Goal: Task Accomplishment & Management: Complete application form

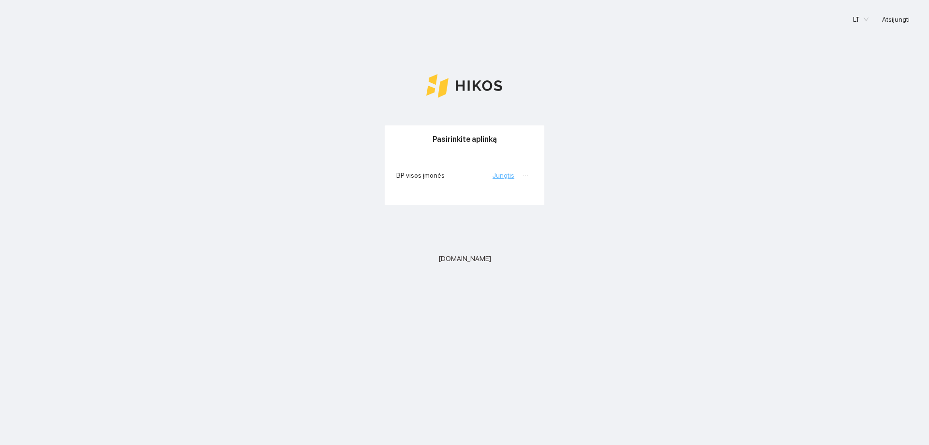
click at [508, 176] on link "Jungtis" at bounding box center [504, 175] width 22 height 8
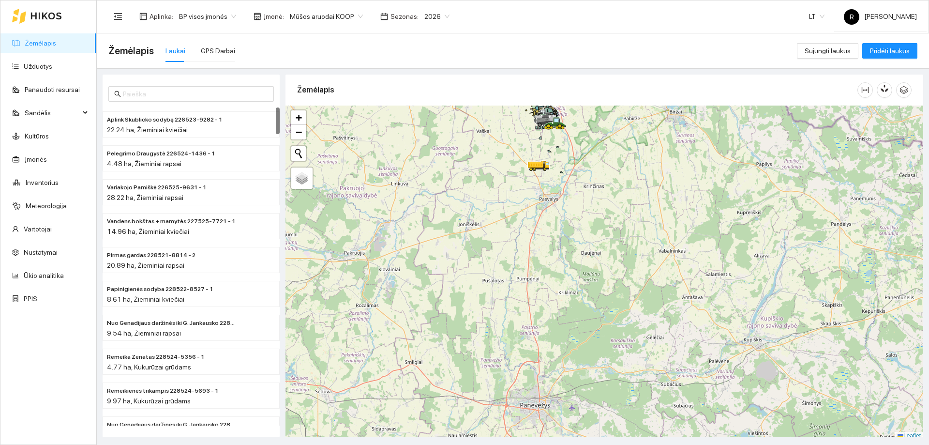
scroll to position [3, 0]
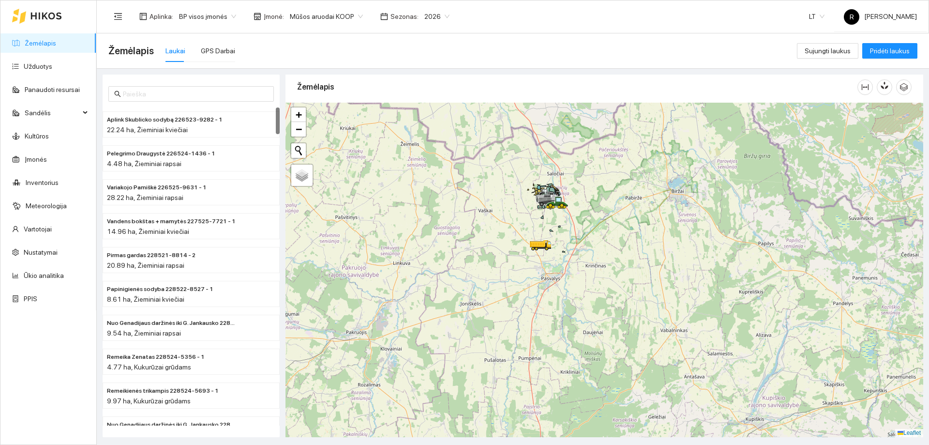
drag, startPoint x: 576, startPoint y: 158, endPoint x: 574, endPoint y: 232, distance: 74.1
click at [577, 258] on div at bounding box center [605, 270] width 638 height 334
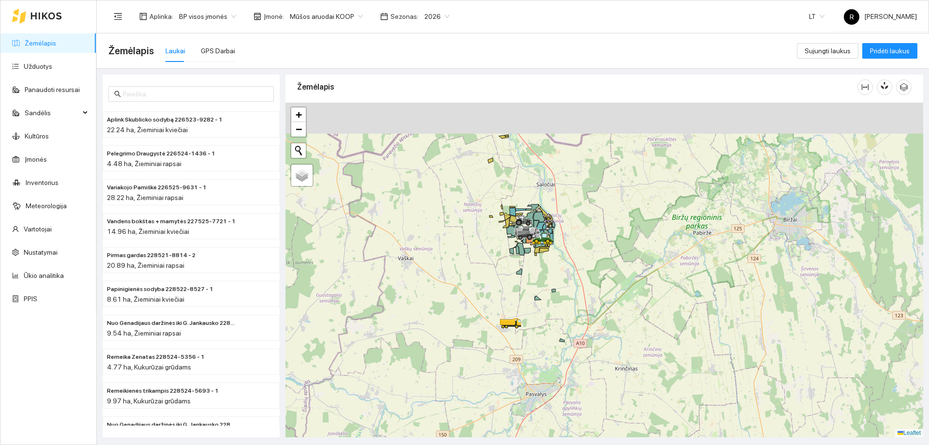
drag, startPoint x: 560, startPoint y: 207, endPoint x: 569, endPoint y: 232, distance: 27.3
click at [569, 232] on div at bounding box center [605, 270] width 638 height 334
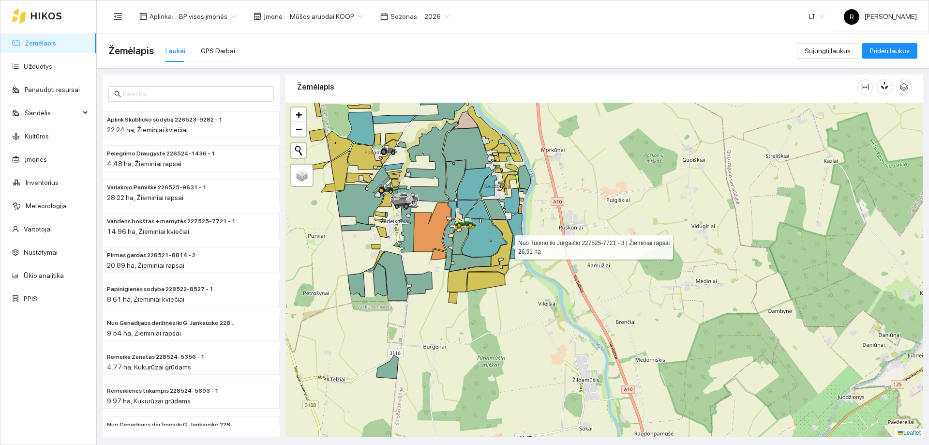
drag, startPoint x: 505, startPoint y: 244, endPoint x: 637, endPoint y: 234, distance: 131.5
click at [506, 243] on icon at bounding box center [484, 238] width 45 height 38
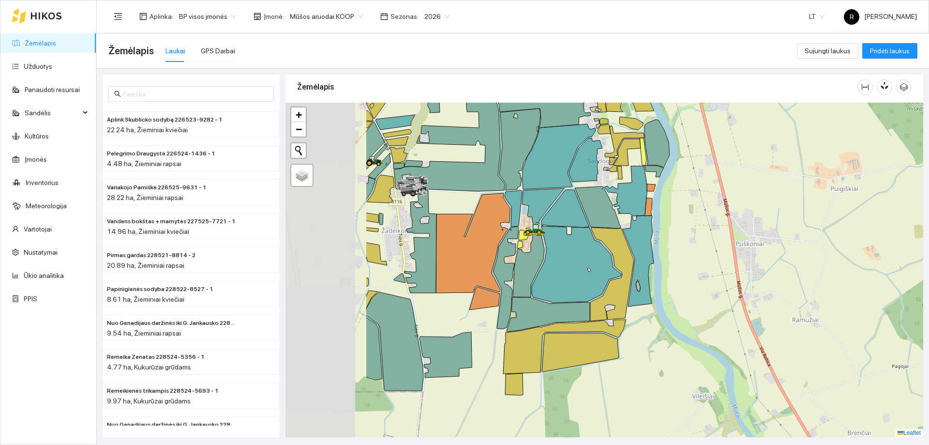
drag, startPoint x: 546, startPoint y: 224, endPoint x: 694, endPoint y: 245, distance: 149.7
click at [692, 245] on div at bounding box center [605, 270] width 638 height 334
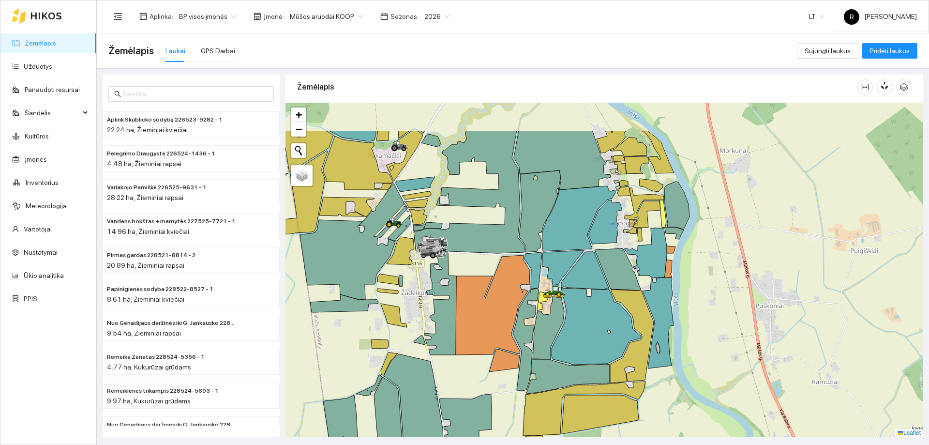
drag, startPoint x: 623, startPoint y: 195, endPoint x: 660, endPoint y: 283, distance: 95.8
click at [660, 283] on div at bounding box center [605, 270] width 638 height 334
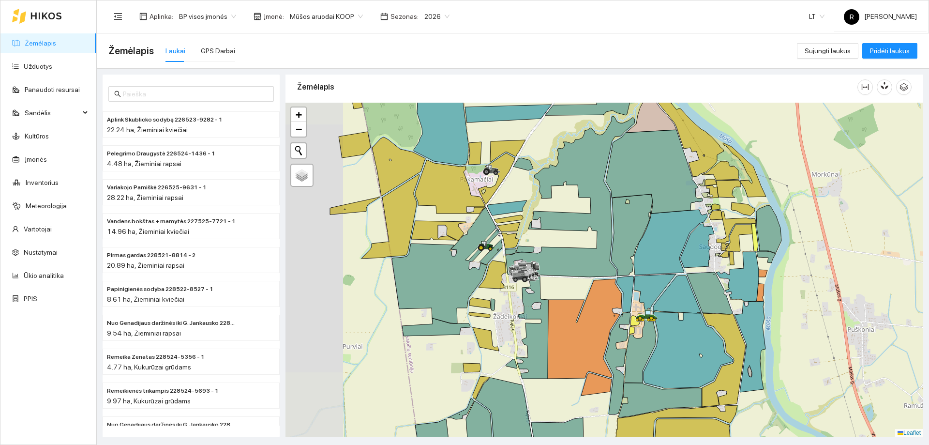
drag, startPoint x: 526, startPoint y: 220, endPoint x: 608, endPoint y: 217, distance: 81.4
click at [608, 217] on icon at bounding box center [570, 196] width 129 height 161
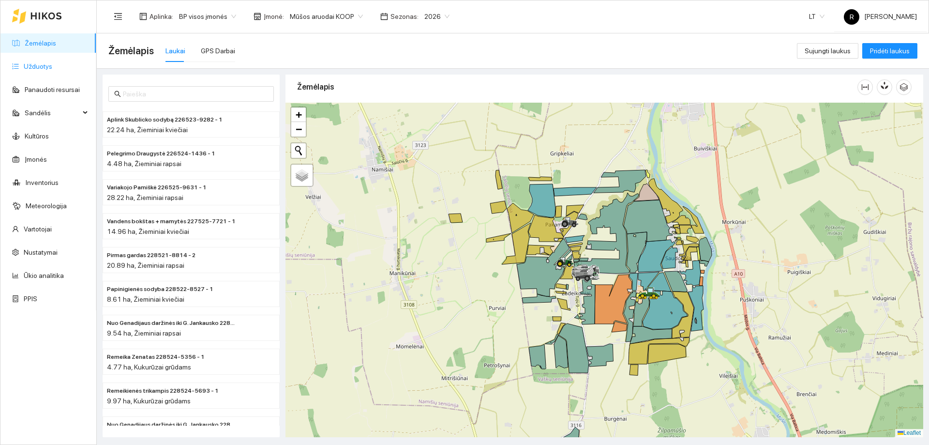
click at [29, 69] on link "Užduotys" at bounding box center [38, 66] width 29 height 8
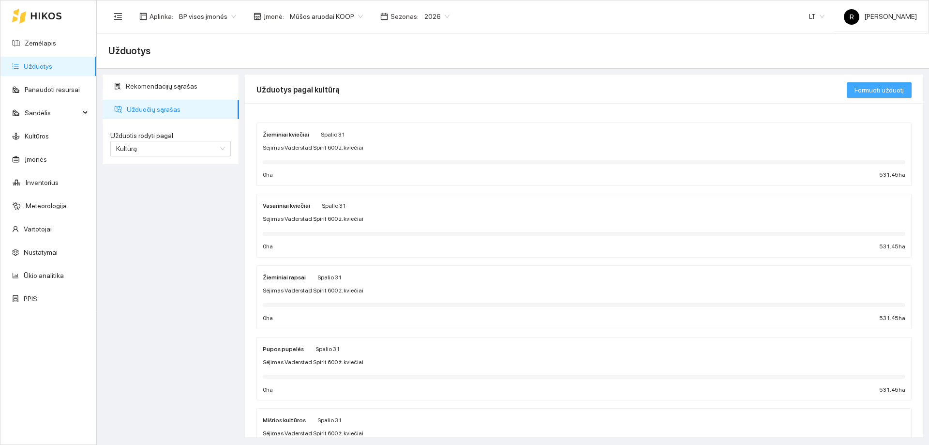
click at [859, 93] on span "Formuoti užduotį" at bounding box center [879, 90] width 49 height 11
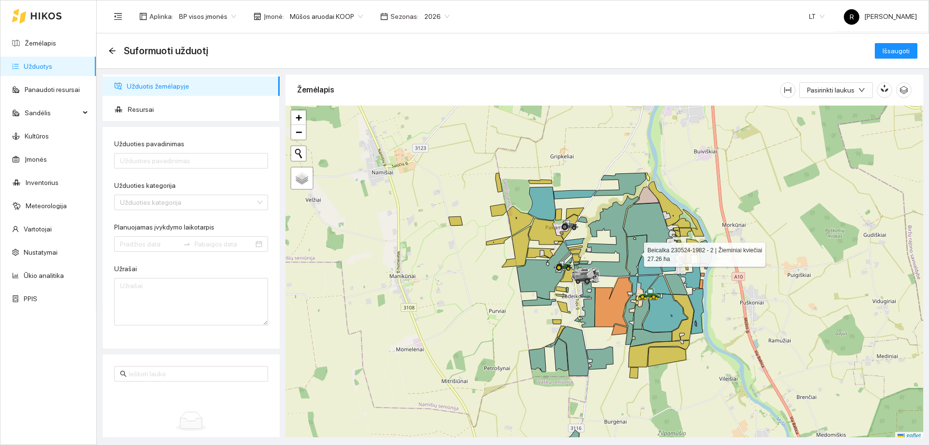
scroll to position [3, 0]
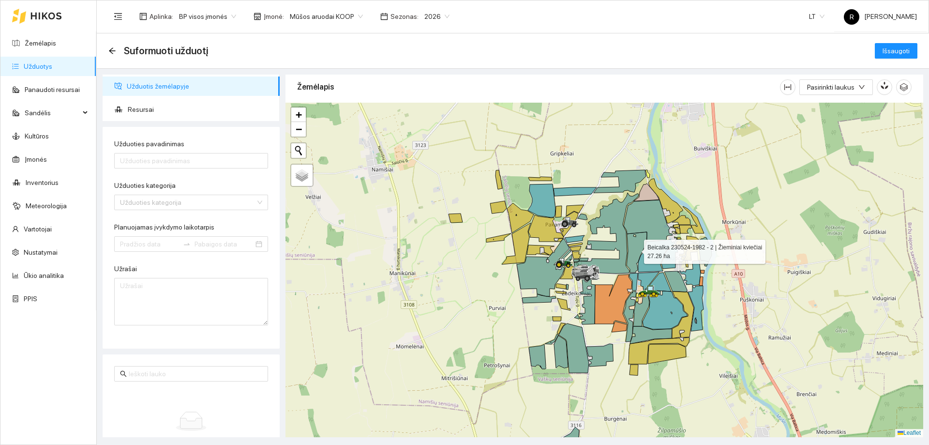
click at [637, 255] on icon at bounding box center [637, 252] width 20 height 41
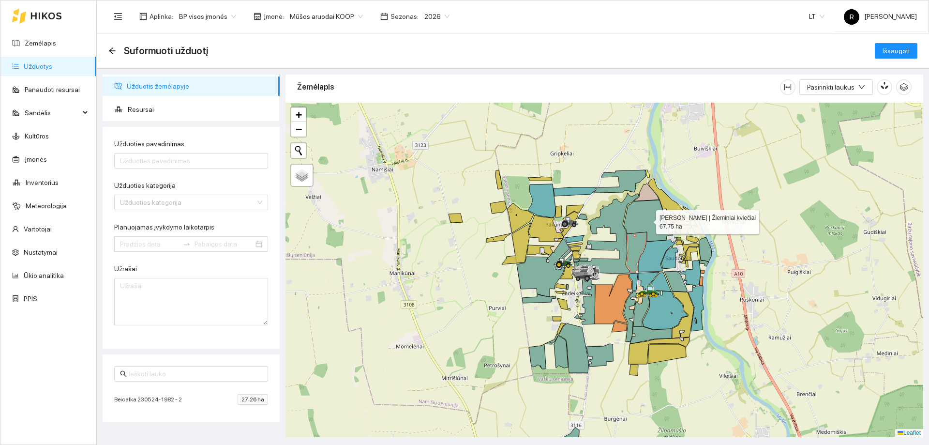
click at [648, 224] on icon at bounding box center [648, 221] width 49 height 42
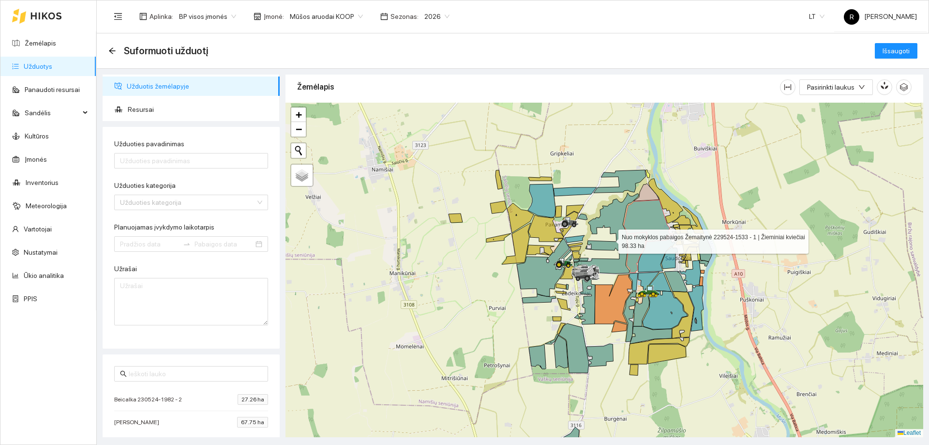
click at [612, 216] on icon at bounding box center [606, 233] width 65 height 81
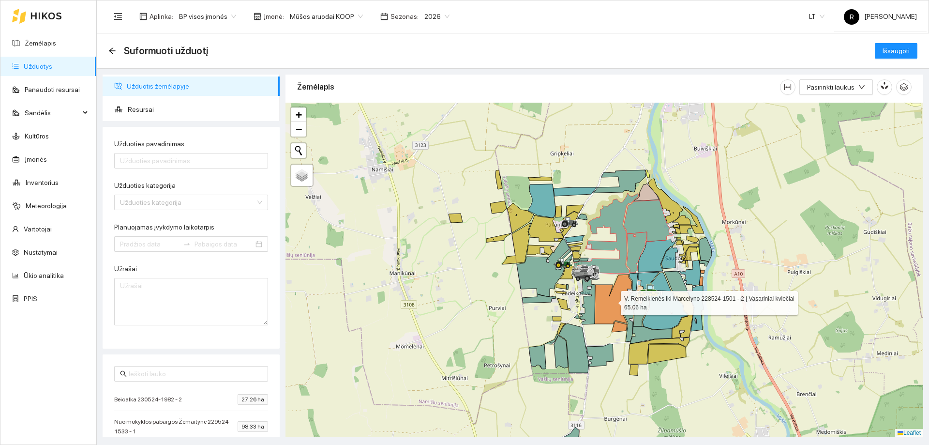
click at [611, 302] on icon at bounding box center [613, 298] width 37 height 49
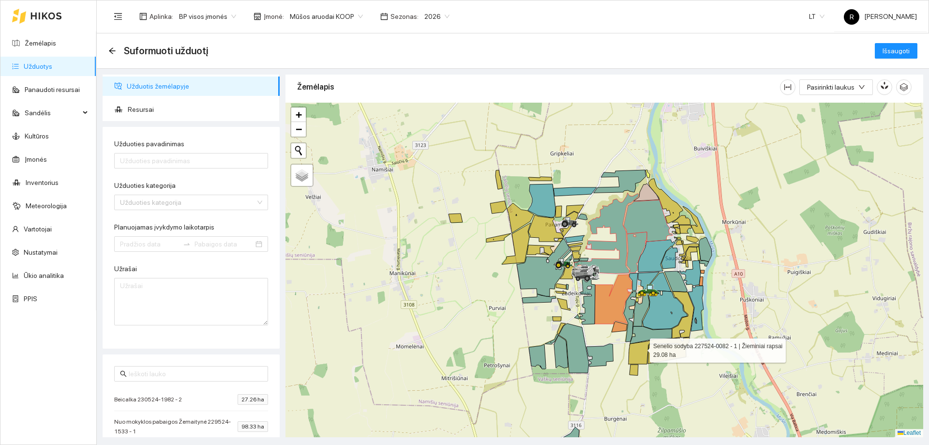
click at [641, 348] on icon at bounding box center [659, 350] width 61 height 27
click at [673, 366] on div at bounding box center [605, 270] width 638 height 334
click at [669, 360] on div at bounding box center [605, 270] width 638 height 334
click at [661, 353] on icon at bounding box center [667, 353] width 38 height 19
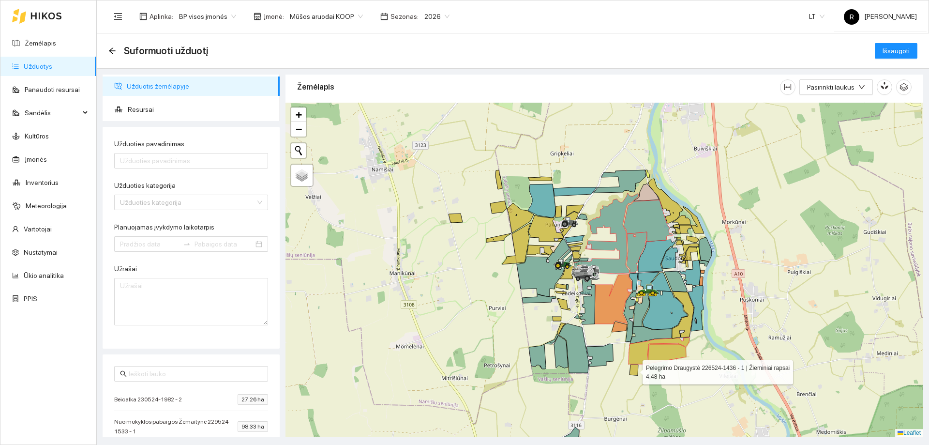
click at [634, 373] on icon at bounding box center [634, 370] width 9 height 11
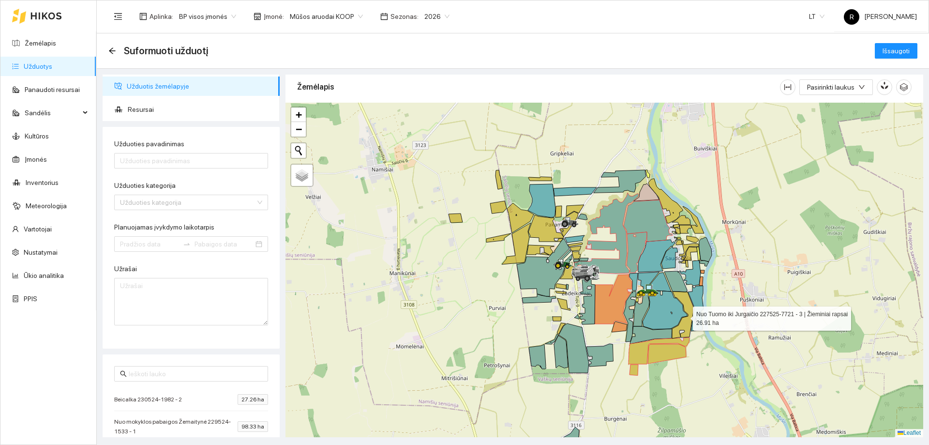
click at [681, 328] on icon at bounding box center [683, 314] width 22 height 47
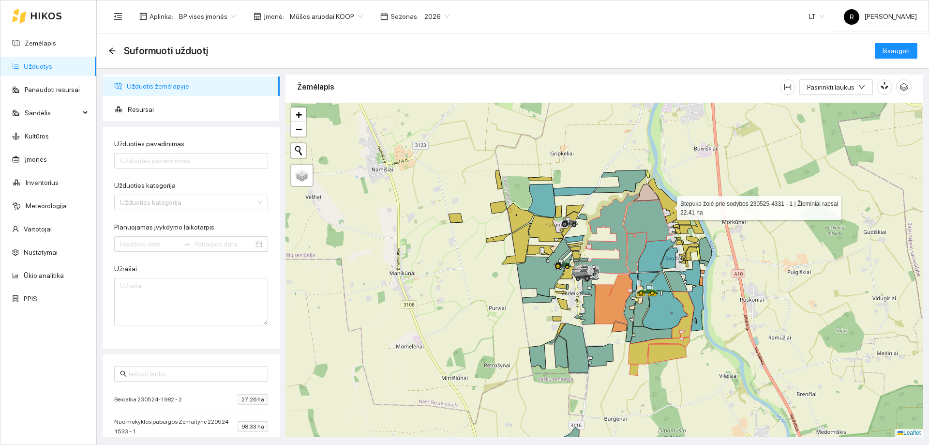
click at [668, 205] on icon at bounding box center [666, 201] width 34 height 45
click at [686, 218] on icon at bounding box center [681, 219] width 18 height 9
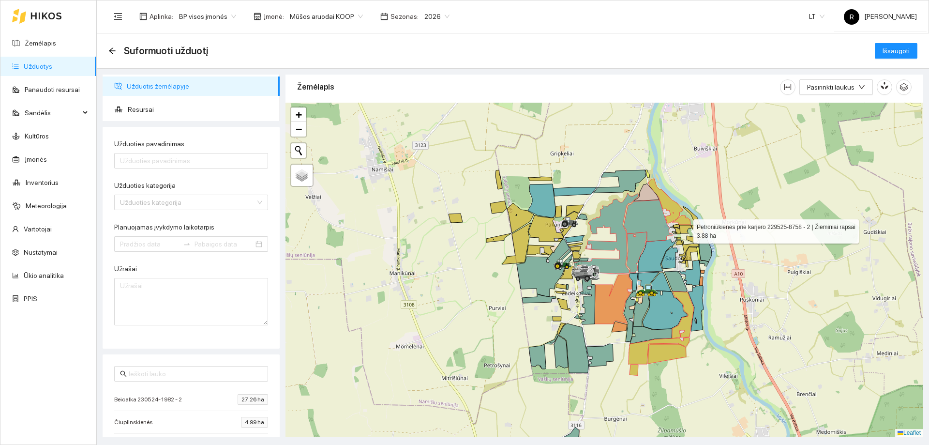
click at [686, 228] on icon at bounding box center [686, 229] width 12 height 8
click at [699, 228] on icon at bounding box center [693, 219] width 21 height 27
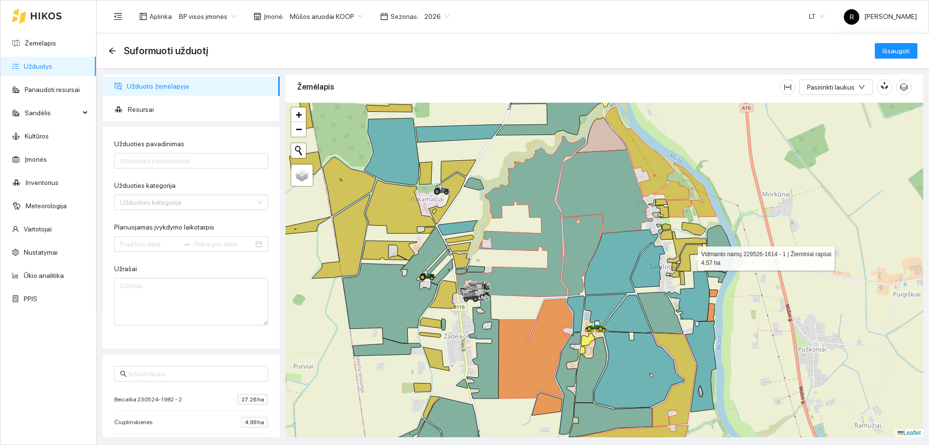
click at [688, 249] on icon at bounding box center [689, 257] width 27 height 27
click at [680, 245] on icon at bounding box center [687, 246] width 39 height 31
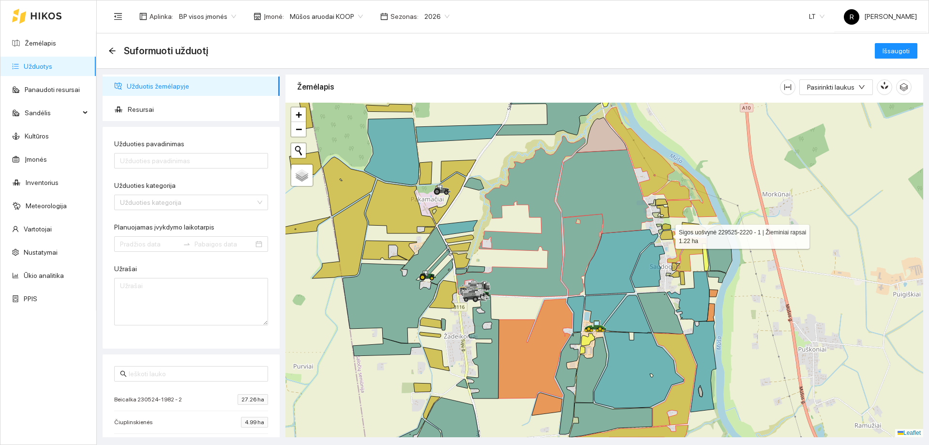
click at [667, 234] on icon at bounding box center [666, 235] width 13 height 10
click at [668, 225] on icon at bounding box center [666, 227] width 9 height 6
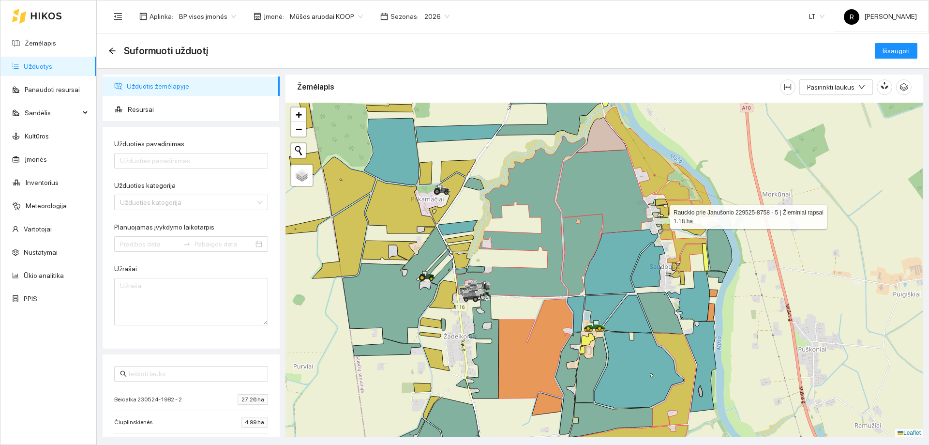
click at [662, 214] on icon at bounding box center [663, 211] width 13 height 13
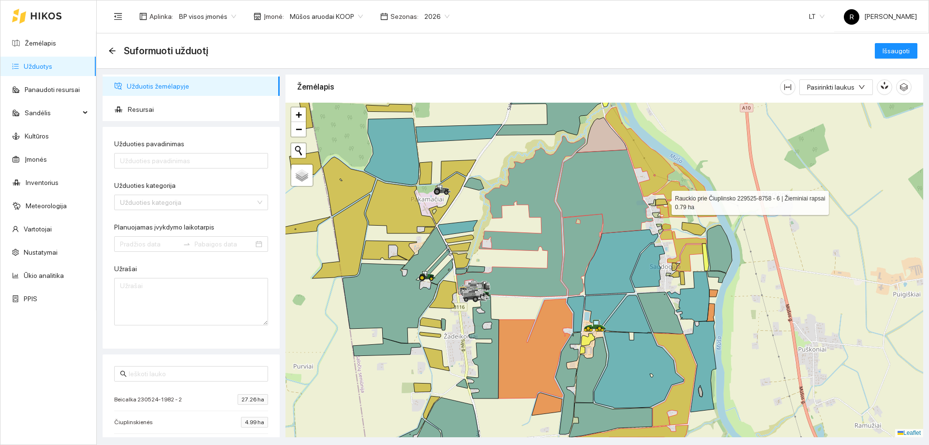
click at [663, 200] on icon at bounding box center [662, 202] width 12 height 6
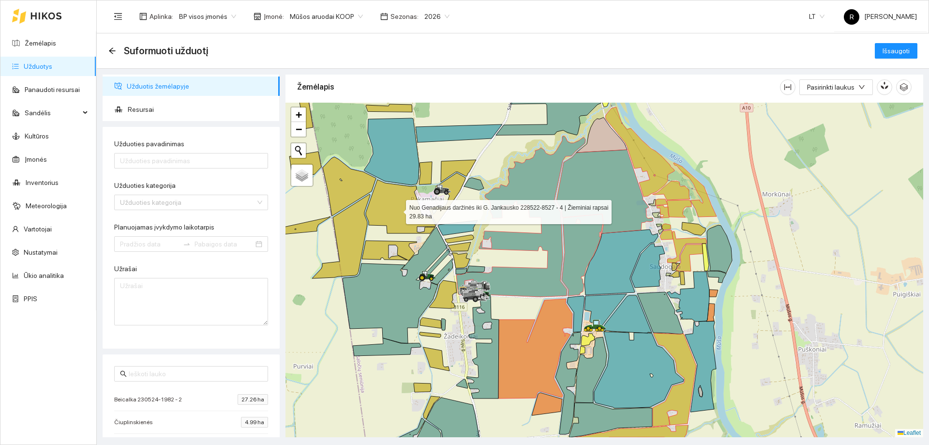
click at [399, 195] on icon at bounding box center [401, 207] width 70 height 54
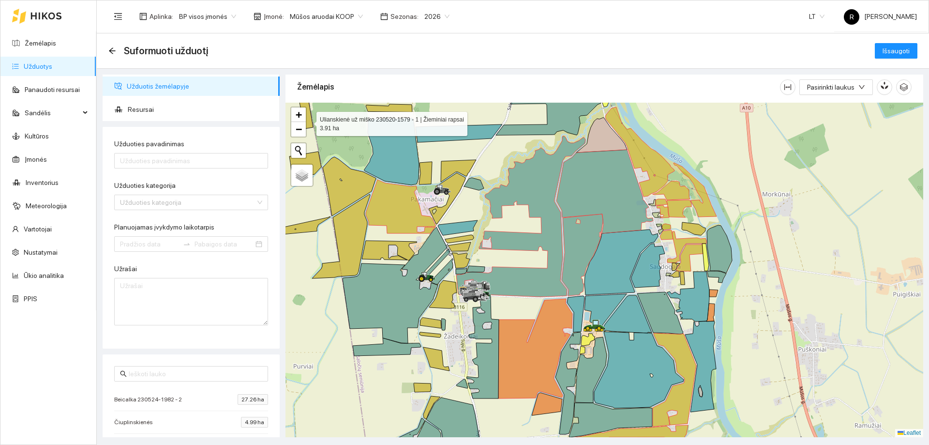
click at [308, 122] on icon at bounding box center [307, 110] width 14 height 38
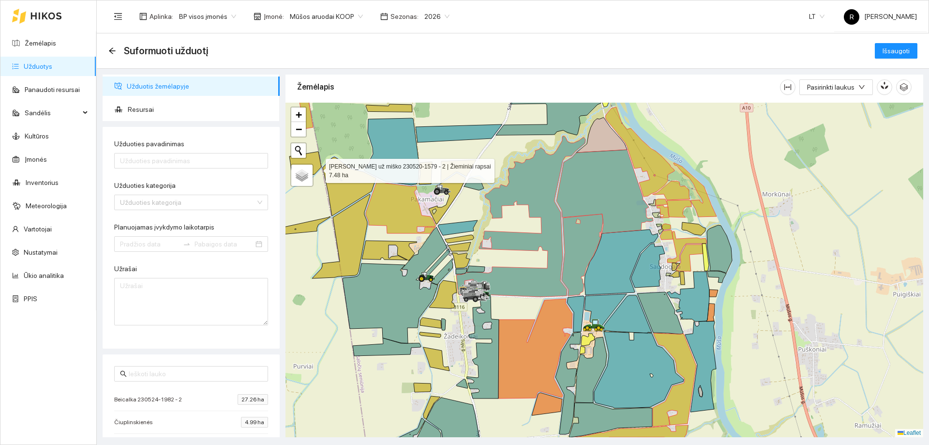
click at [317, 168] on icon at bounding box center [305, 165] width 32 height 26
click at [319, 230] on div at bounding box center [605, 270] width 638 height 334
click at [316, 233] on div at bounding box center [605, 270] width 638 height 334
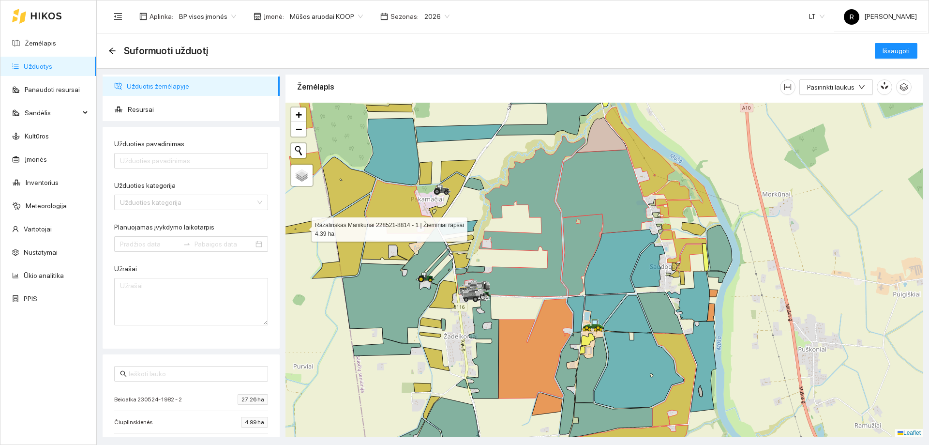
click at [309, 226] on icon at bounding box center [306, 225] width 50 height 18
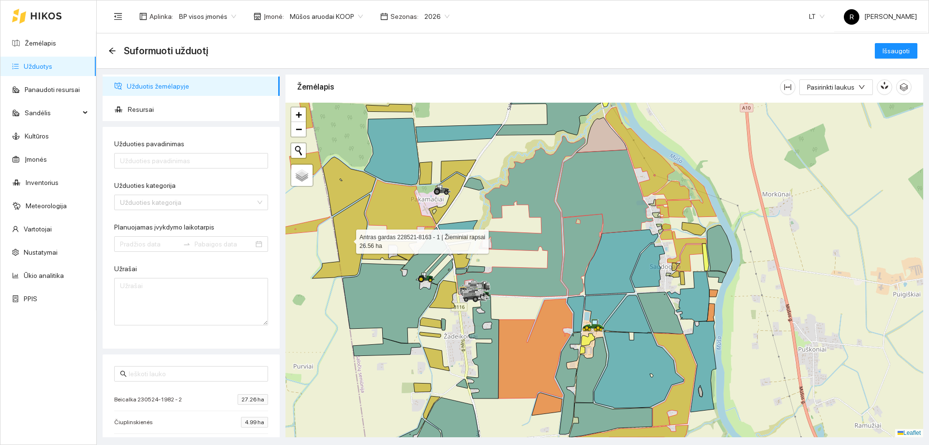
click at [346, 239] on icon at bounding box center [341, 236] width 58 height 84
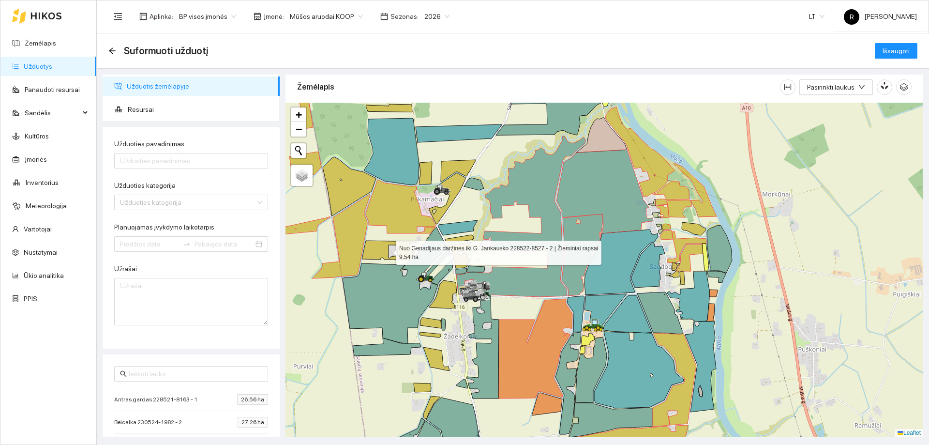
drag, startPoint x: 402, startPoint y: 248, endPoint x: 401, endPoint y: 255, distance: 7.3
click at [401, 248] on icon at bounding box center [389, 251] width 55 height 20
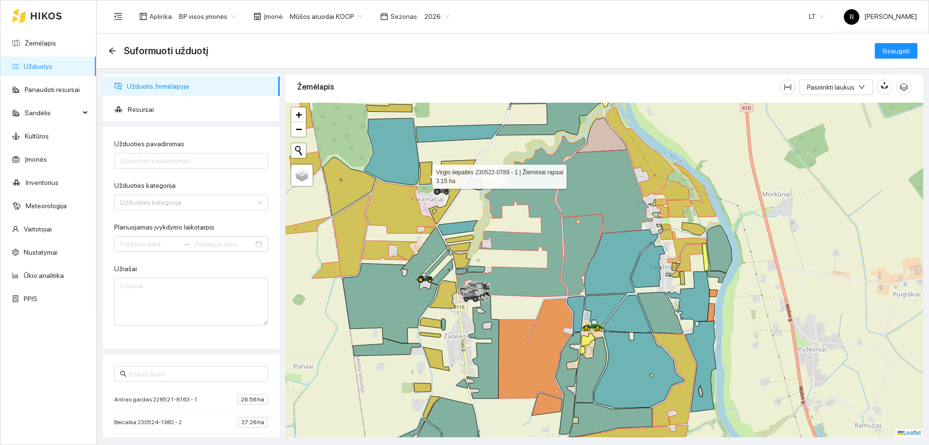
click at [425, 174] on icon at bounding box center [425, 173] width 13 height 23
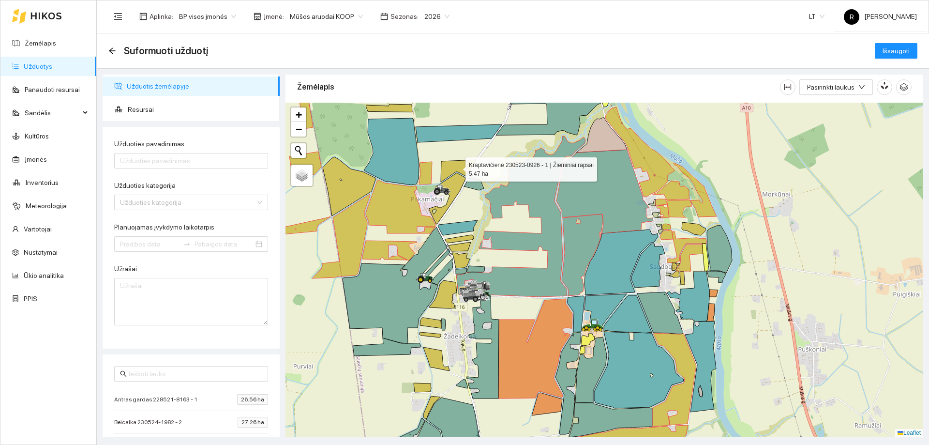
click at [457, 167] on icon at bounding box center [458, 171] width 35 height 22
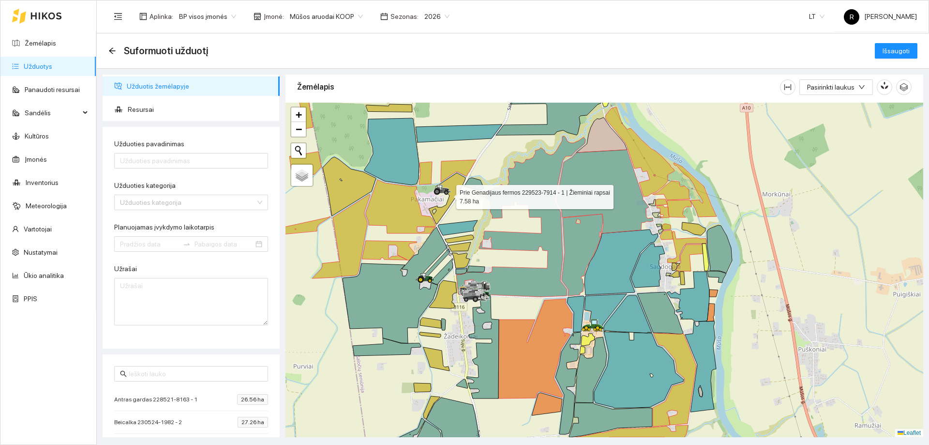
click at [456, 189] on icon at bounding box center [447, 198] width 37 height 51
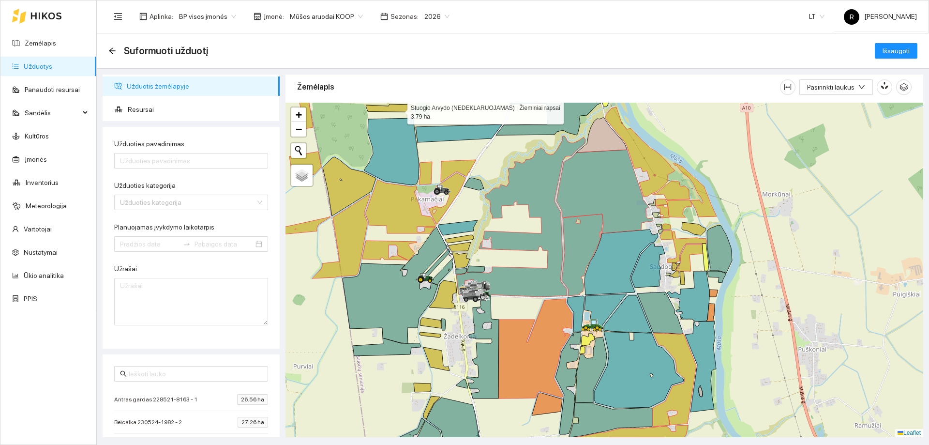
click at [399, 110] on icon at bounding box center [389, 108] width 46 height 8
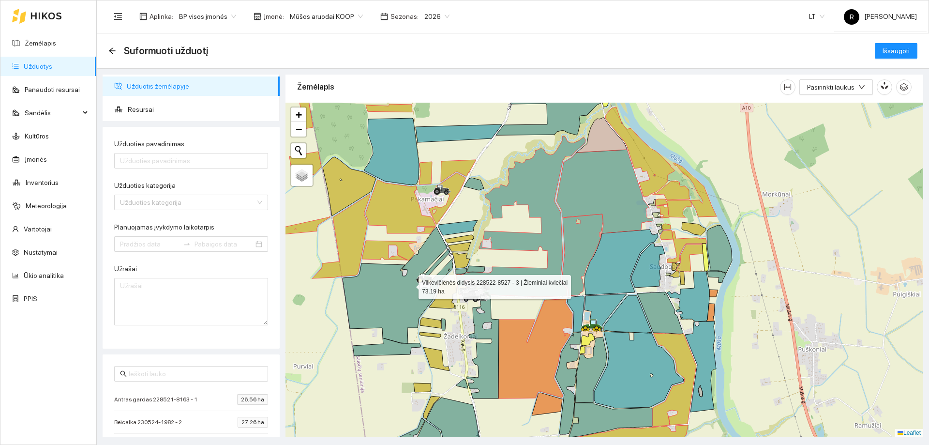
click at [410, 285] on icon at bounding box center [396, 285] width 107 height 116
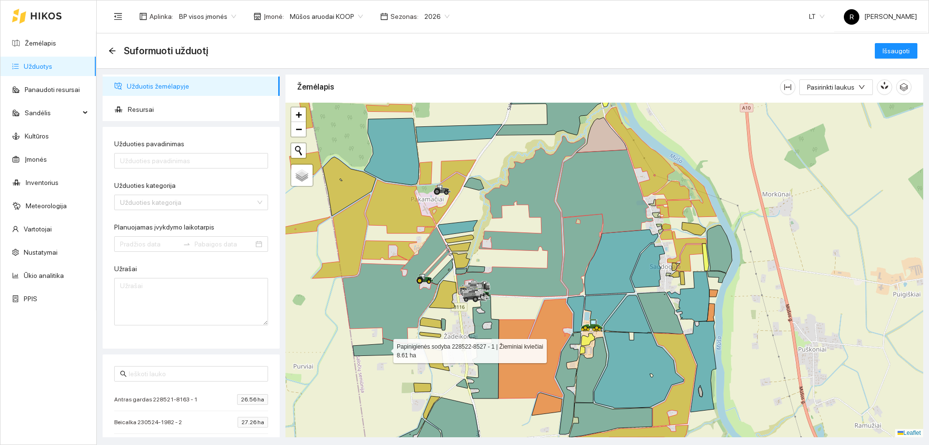
click at [388, 353] on icon at bounding box center [387, 347] width 68 height 18
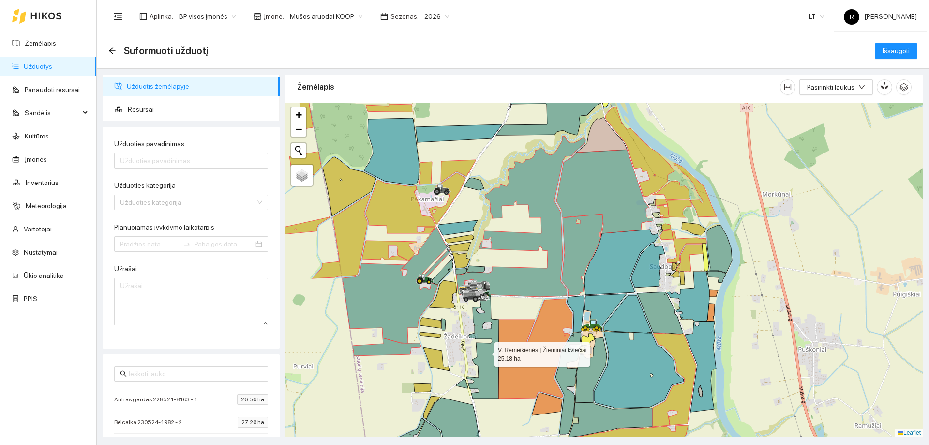
click at [488, 355] on icon at bounding box center [483, 347] width 32 height 102
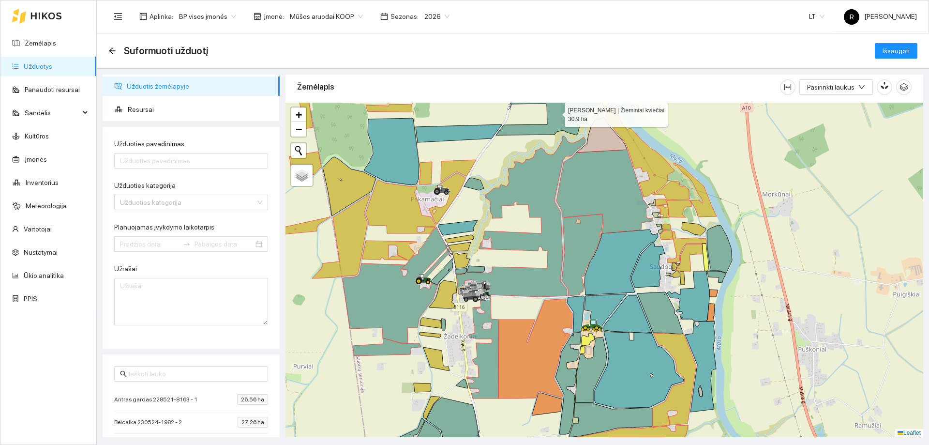
click at [568, 122] on icon at bounding box center [548, 112] width 105 height 45
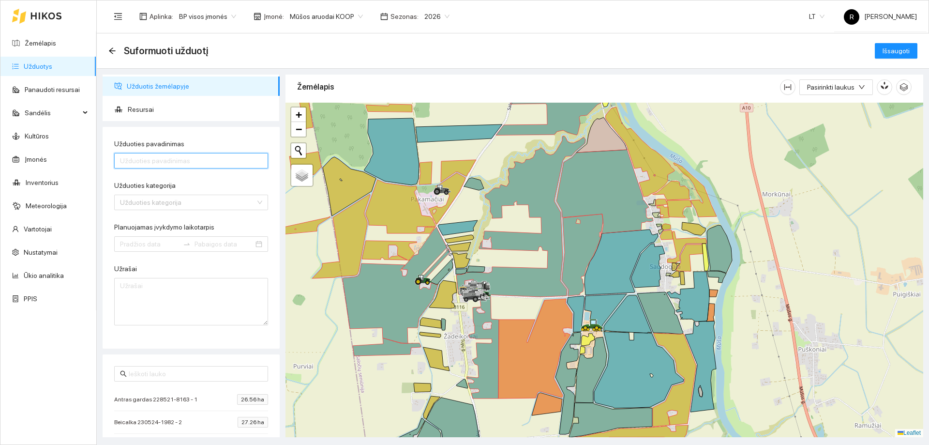
click at [142, 161] on input "Užduoties pavadinimas" at bounding box center [191, 160] width 154 height 15
type input "Akmenų rinkimas"
click at [141, 201] on input "Užduoties kategorija" at bounding box center [188, 202] width 136 height 15
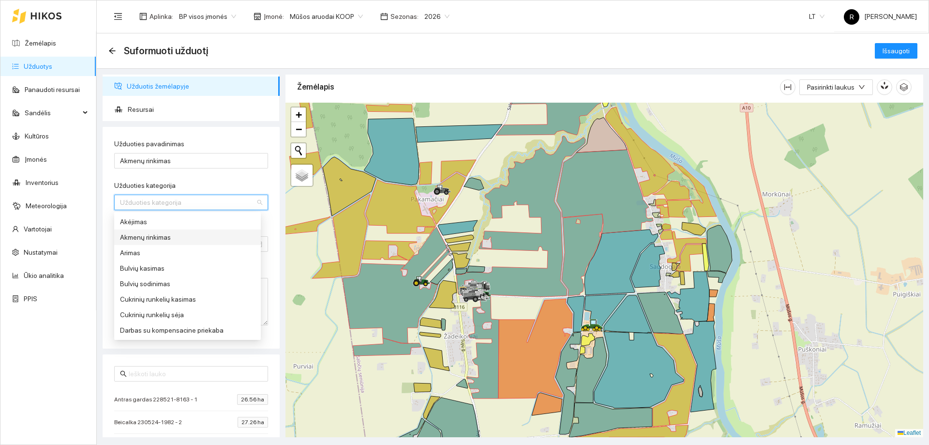
click at [151, 233] on div "Akmenų rinkimas" at bounding box center [187, 237] width 135 height 11
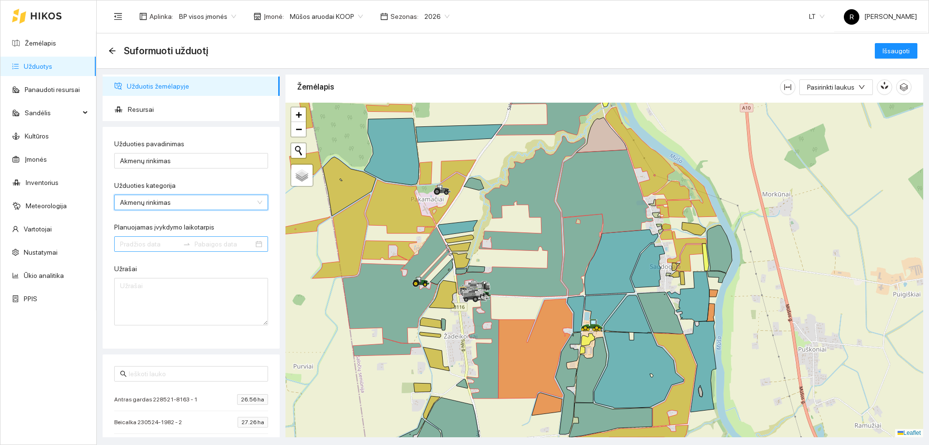
click at [158, 244] on input "Planuojamas įvykdymo laikotarpis" at bounding box center [149, 244] width 59 height 11
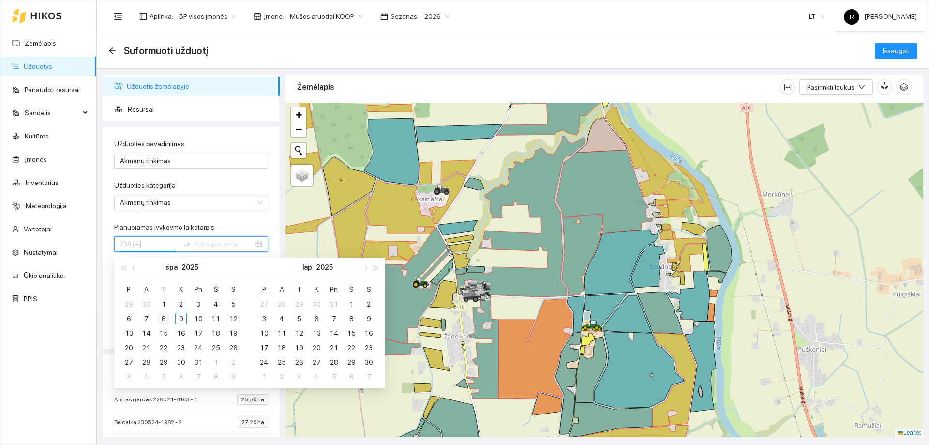
type input "[DATE]"
click at [161, 319] on div "8" at bounding box center [164, 319] width 12 height 12
type input "[DATE]"
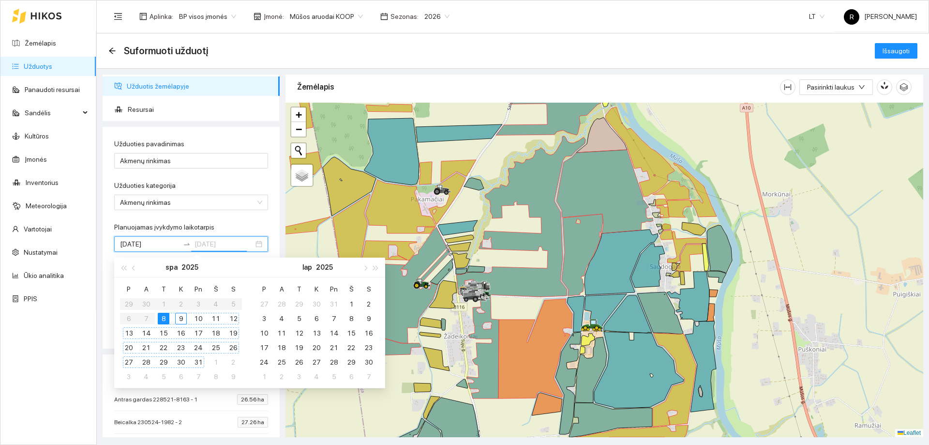
type input "[DATE]"
click at [316, 346] on div "20" at bounding box center [317, 348] width 12 height 12
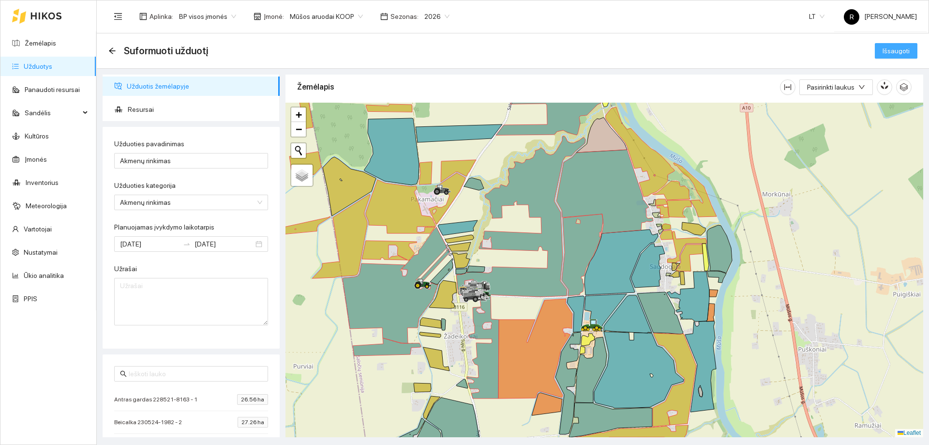
click at [904, 52] on span "Išsaugoti" at bounding box center [896, 51] width 27 height 11
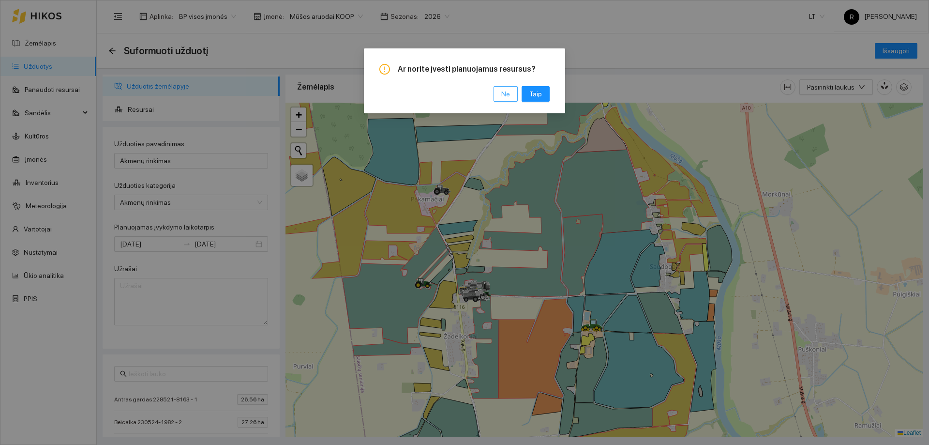
click at [512, 91] on button "Ne" at bounding box center [506, 93] width 24 height 15
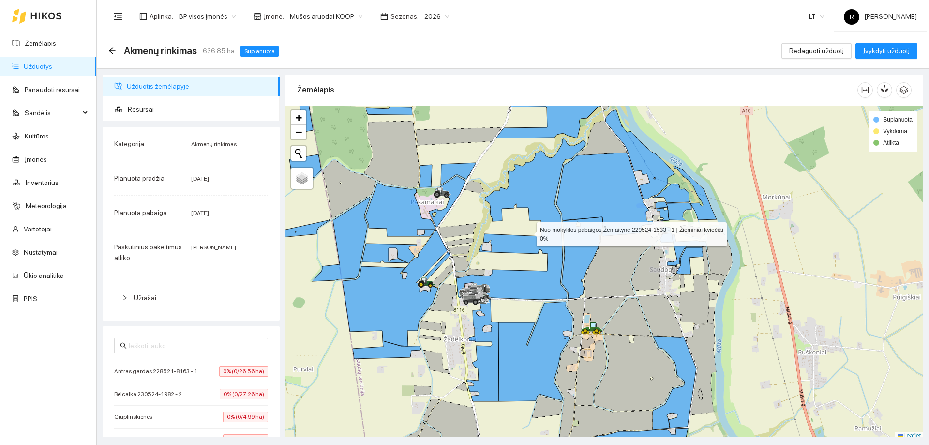
scroll to position [3, 0]
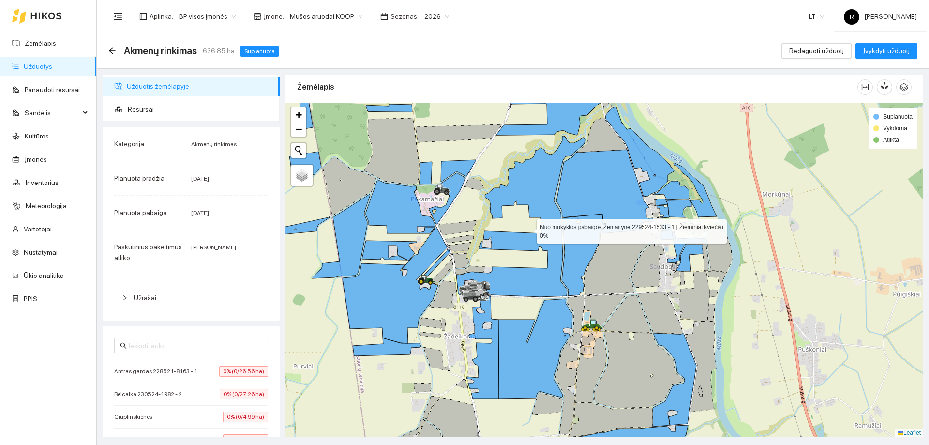
click at [534, 176] on icon at bounding box center [520, 216] width 129 height 161
